Goal: Find specific page/section: Find specific page/section

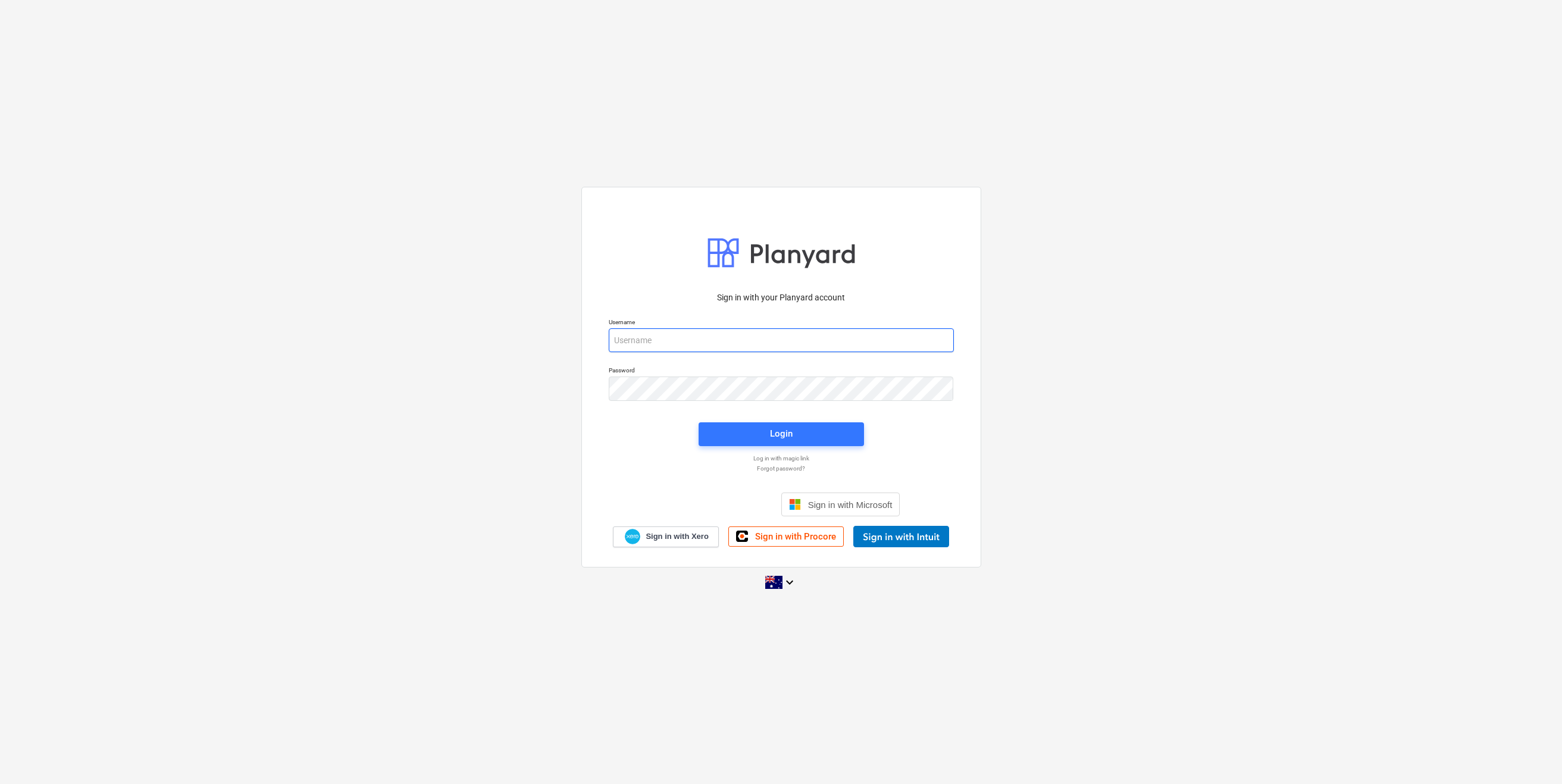
click at [718, 341] on input "email" at bounding box center [781, 340] width 345 height 24
click at [0, 783] on com-1password-button at bounding box center [0, 784] width 0 height 0
type input "[EMAIL_ADDRESS][DOMAIN_NAME]"
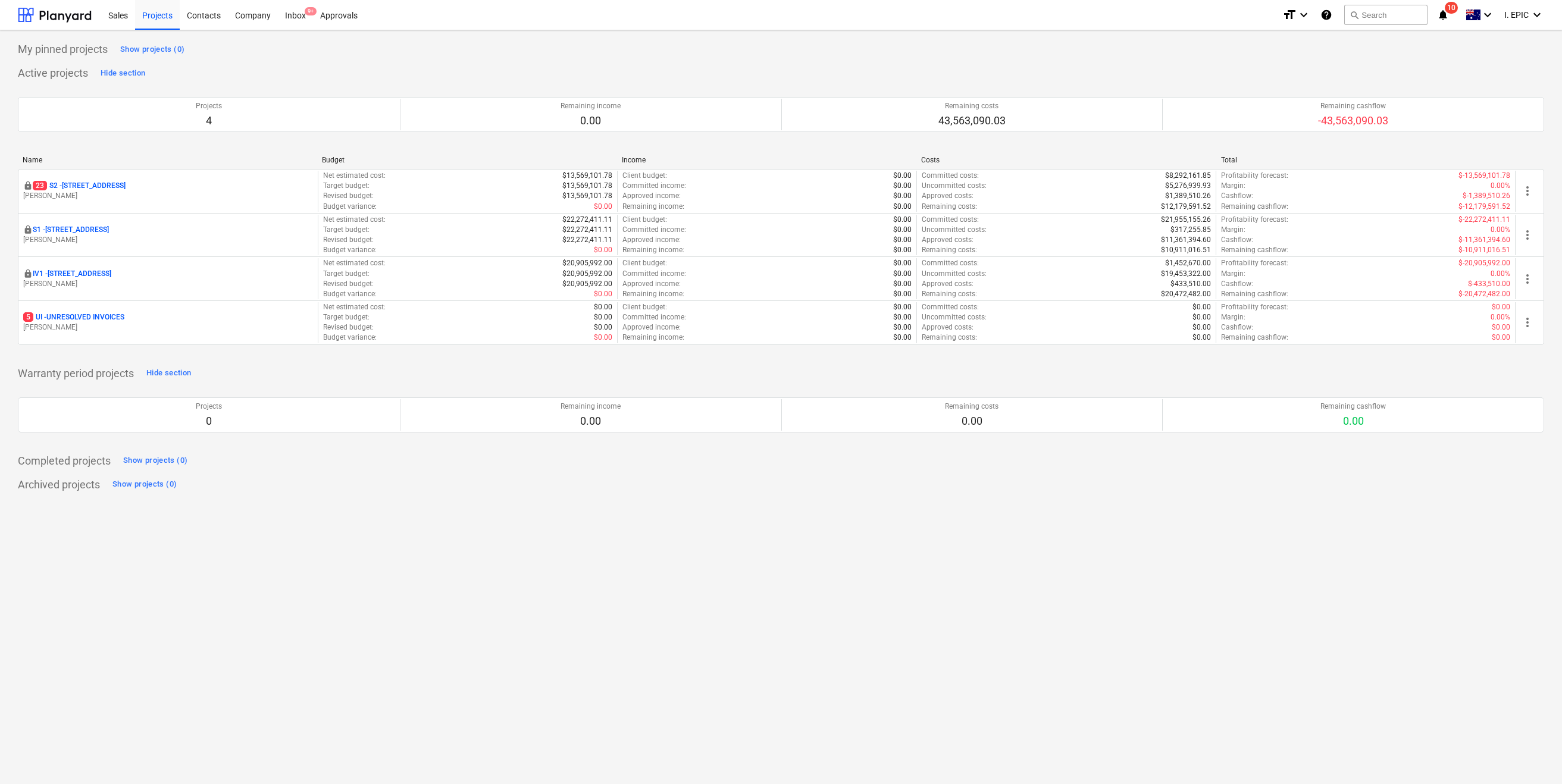
click at [484, 518] on div "My pinned projects Show projects (0) Active projects Hide section Projects 4 Re…" at bounding box center [781, 406] width 1562 height 753
click at [1384, 2] on div "search Search" at bounding box center [1386, 15] width 83 height 29
click at [1387, 22] on button "search Search" at bounding box center [1386, 15] width 83 height 20
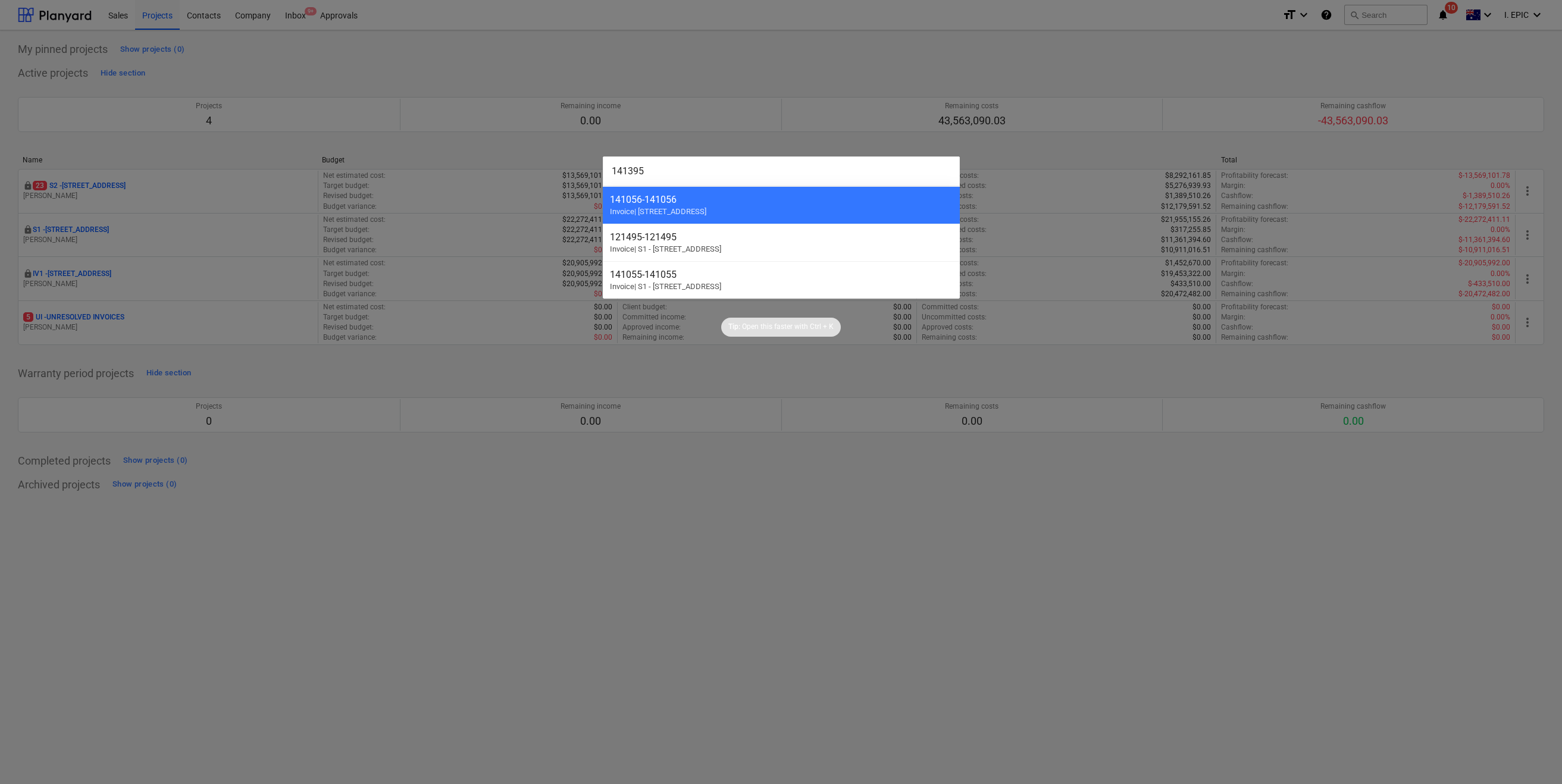
type input "141395"
